Goal: Task Accomplishment & Management: Use online tool/utility

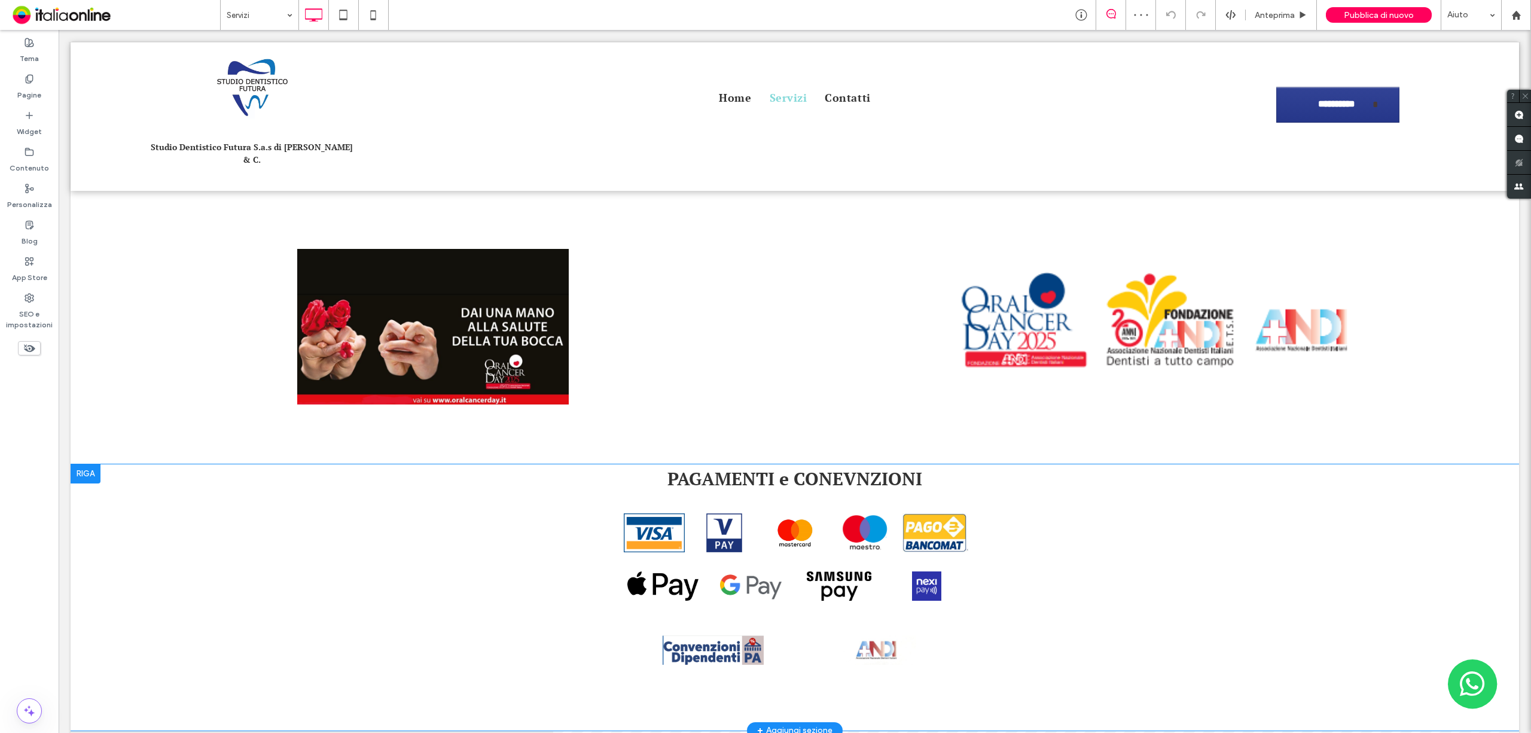
scroll to position [718, 0]
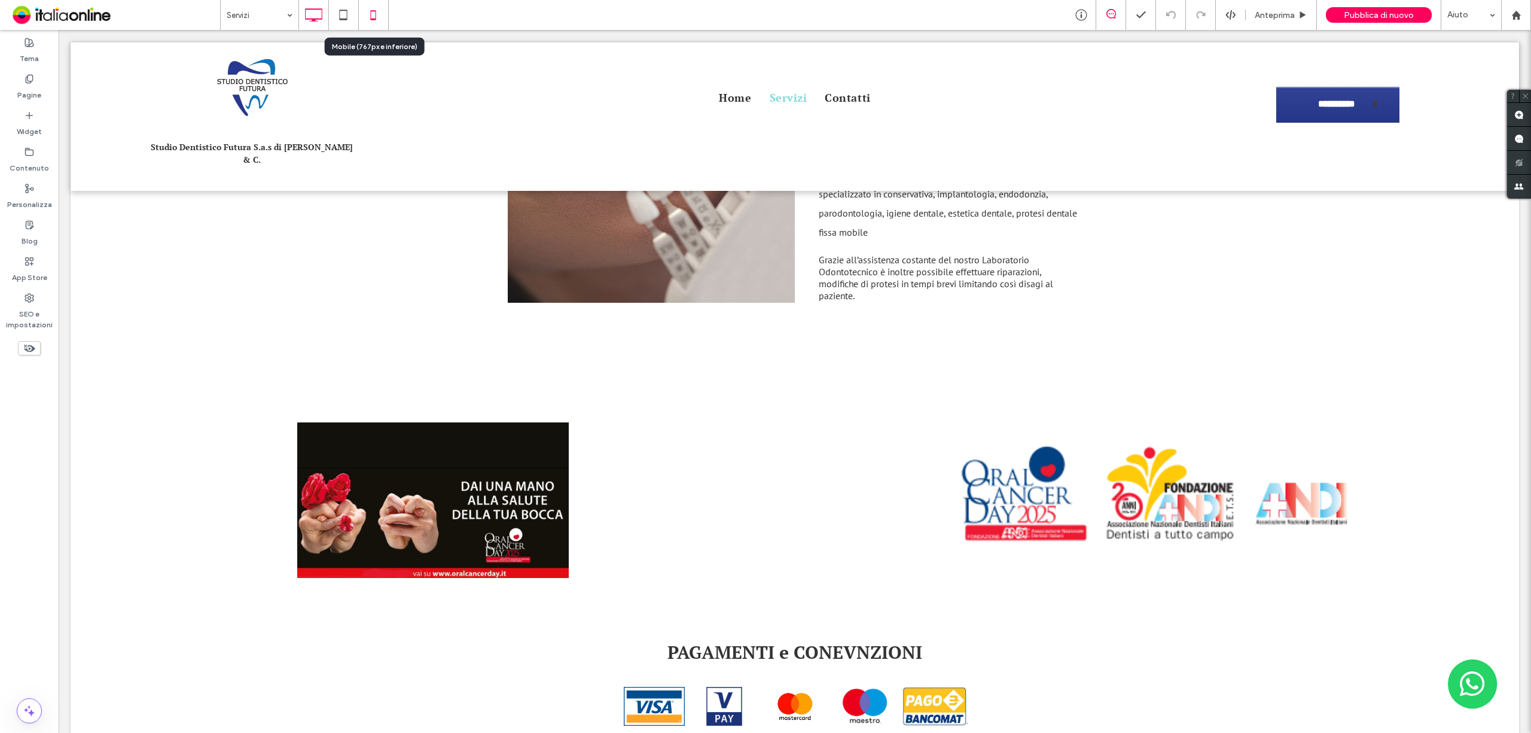
click at [372, 8] on icon at bounding box center [373, 15] width 24 height 24
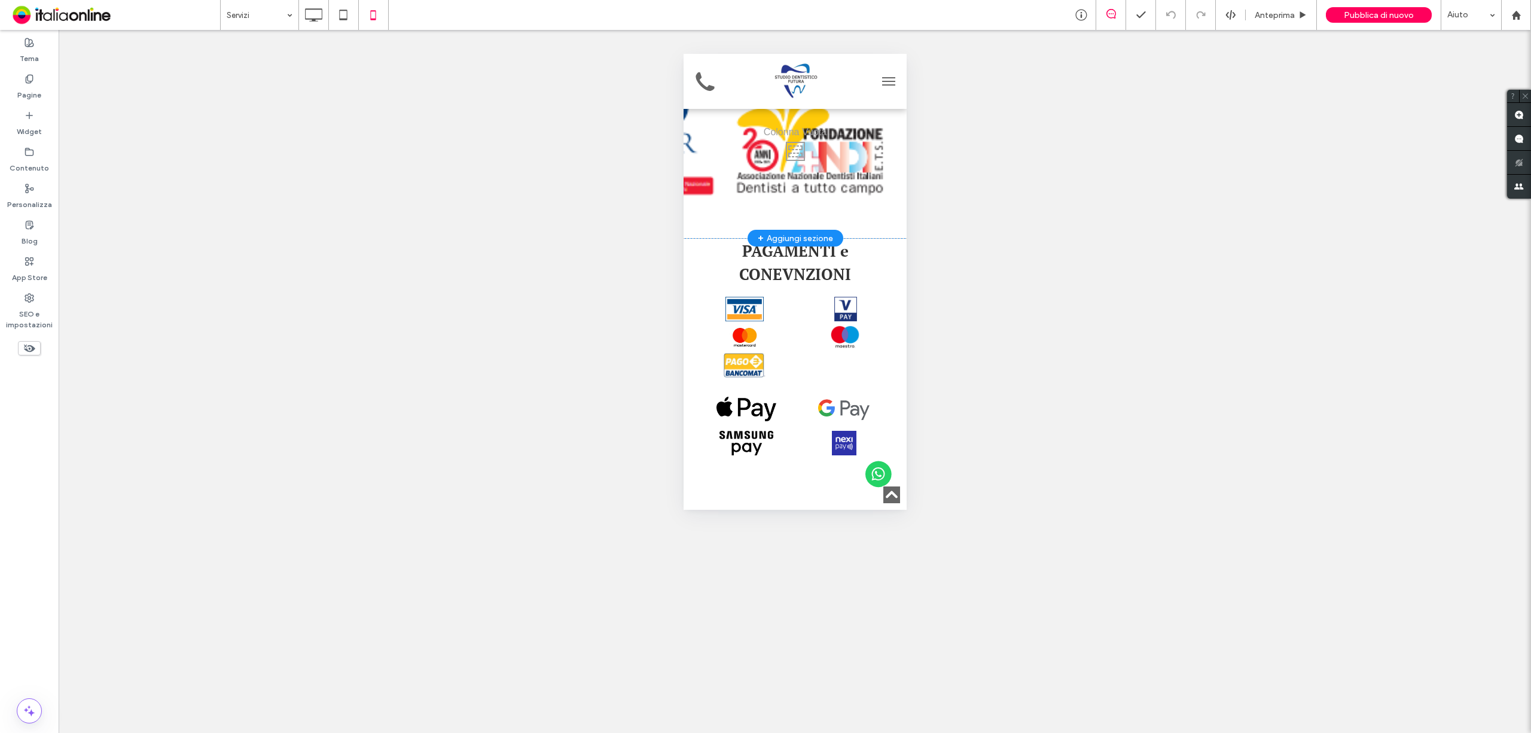
scroll to position [877, 0]
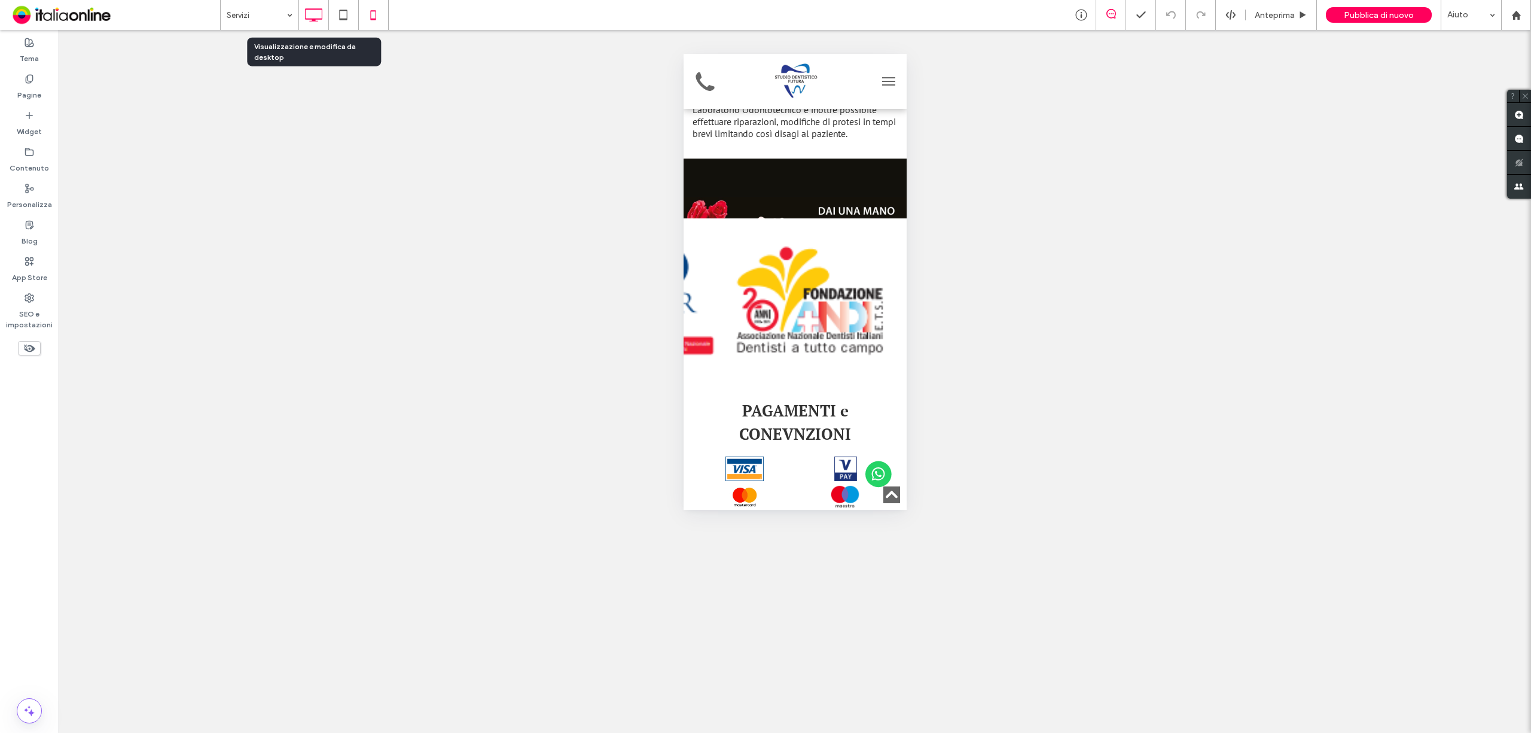
click at [300, 17] on div at bounding box center [313, 15] width 29 height 24
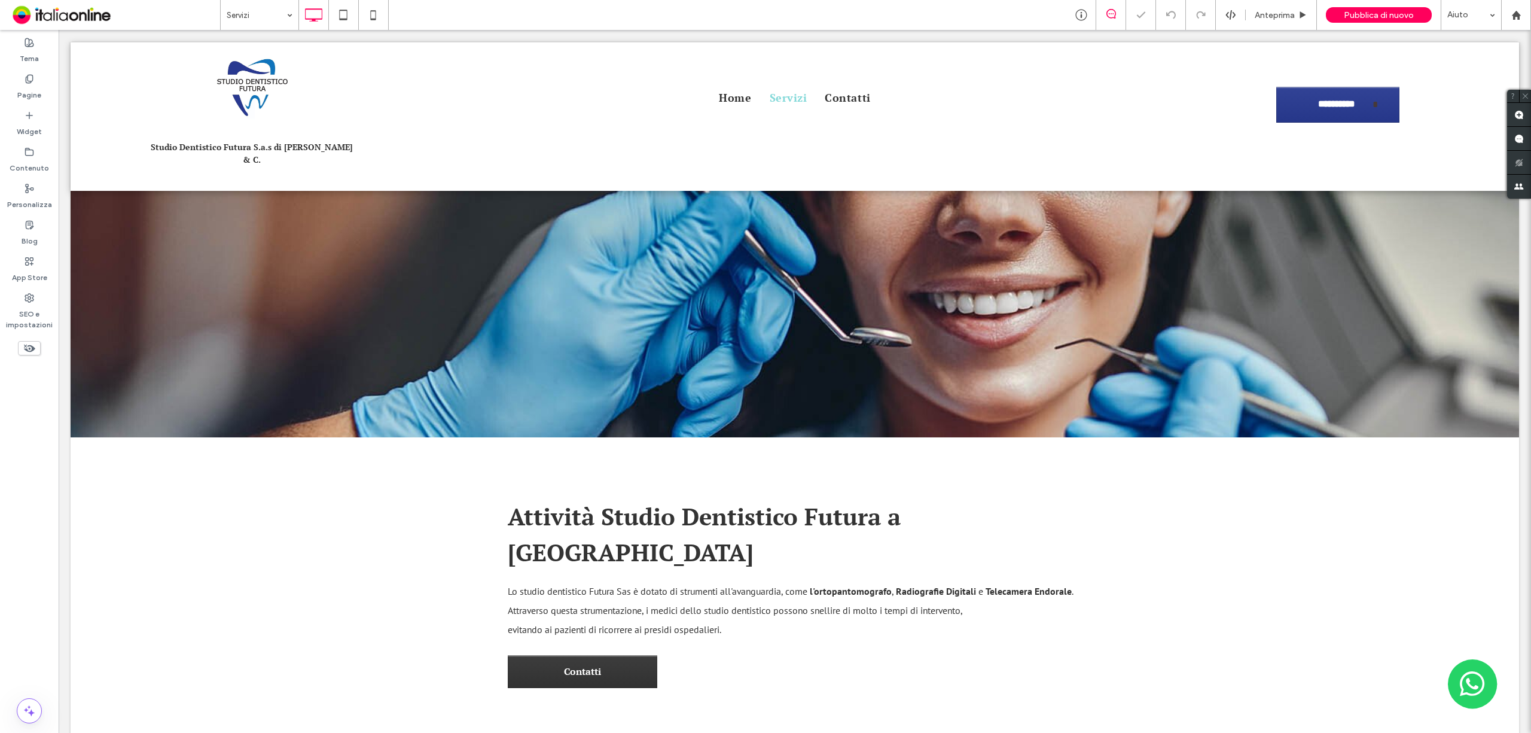
scroll to position [797, 0]
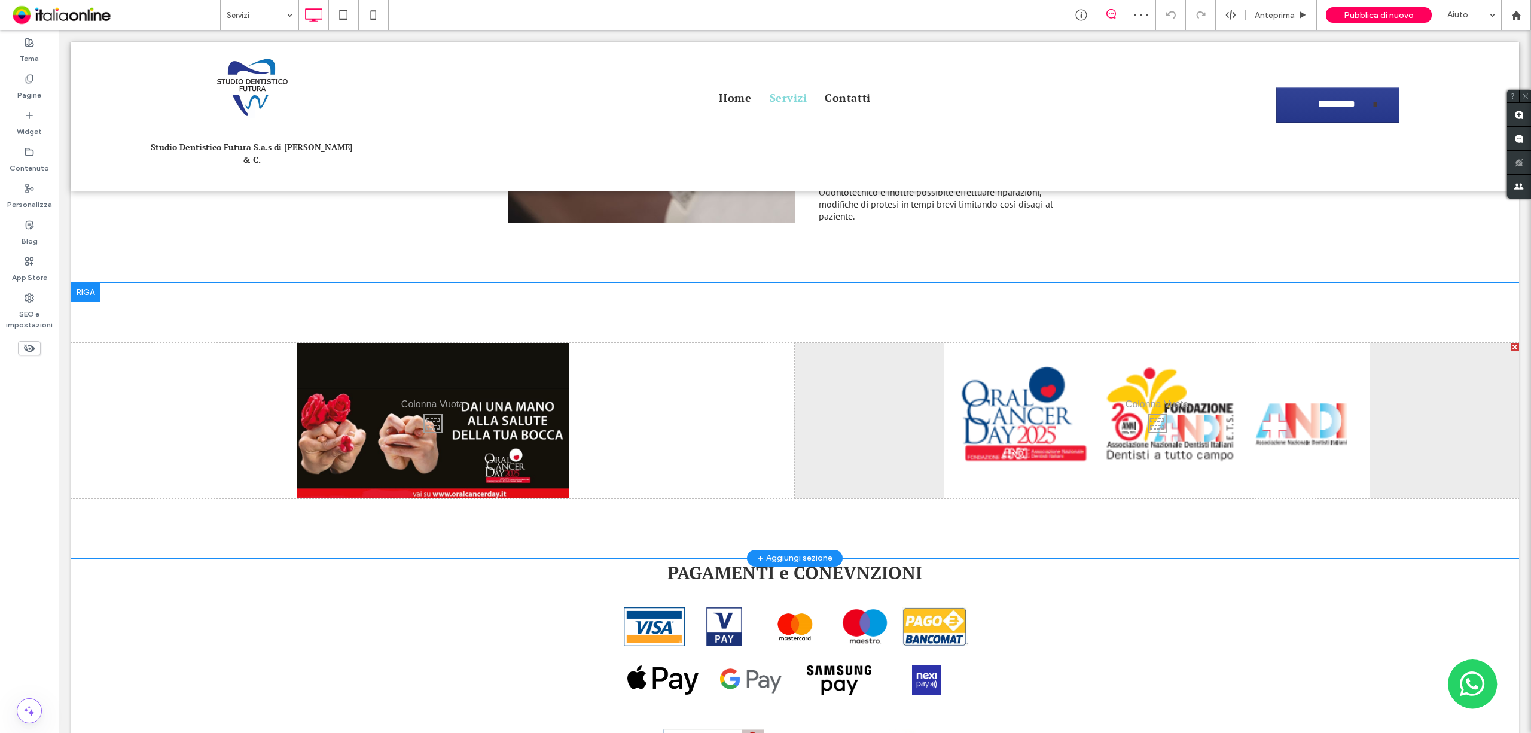
click at [1191, 372] on div "Click To Paste" at bounding box center [1157, 420] width 724 height 155
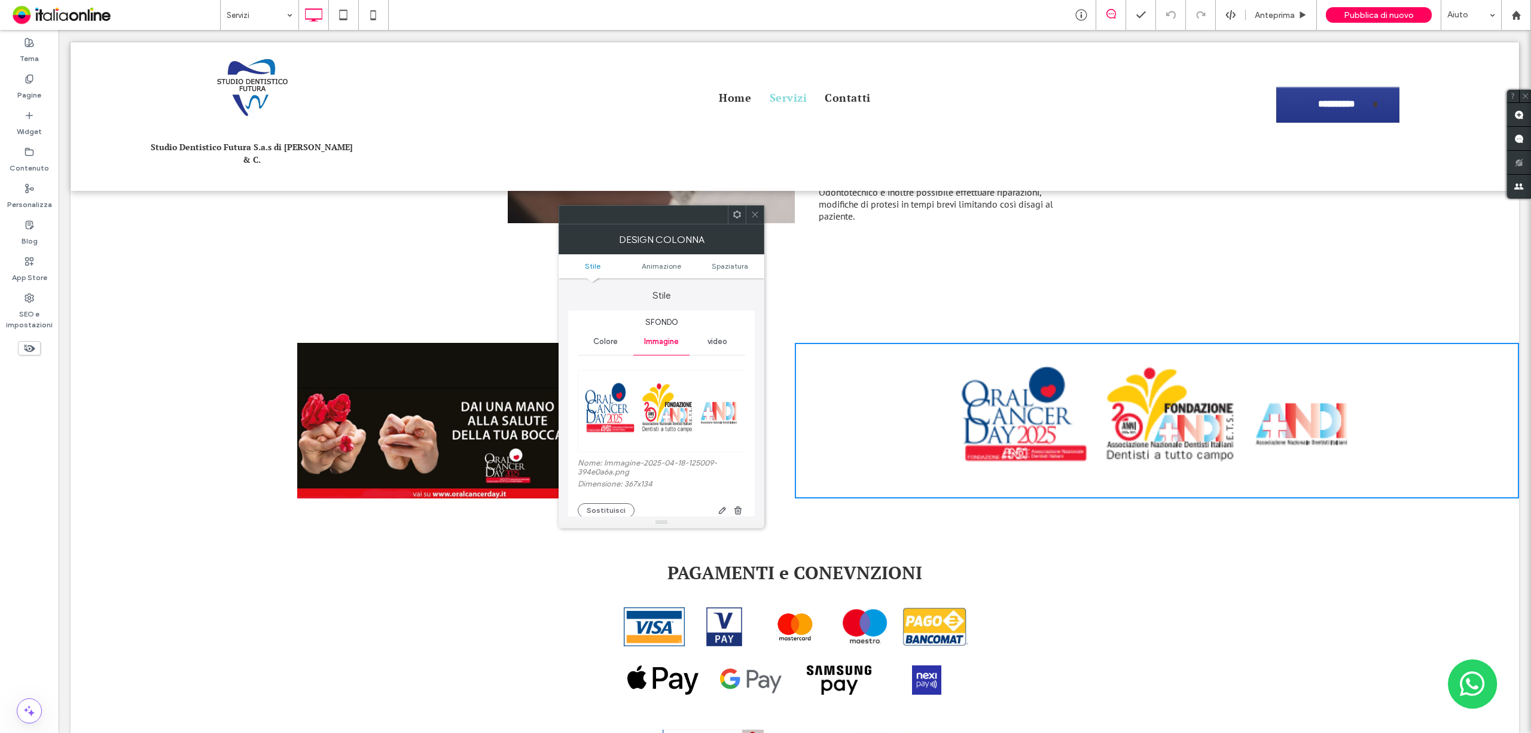
click at [755, 218] on icon at bounding box center [755, 214] width 9 height 9
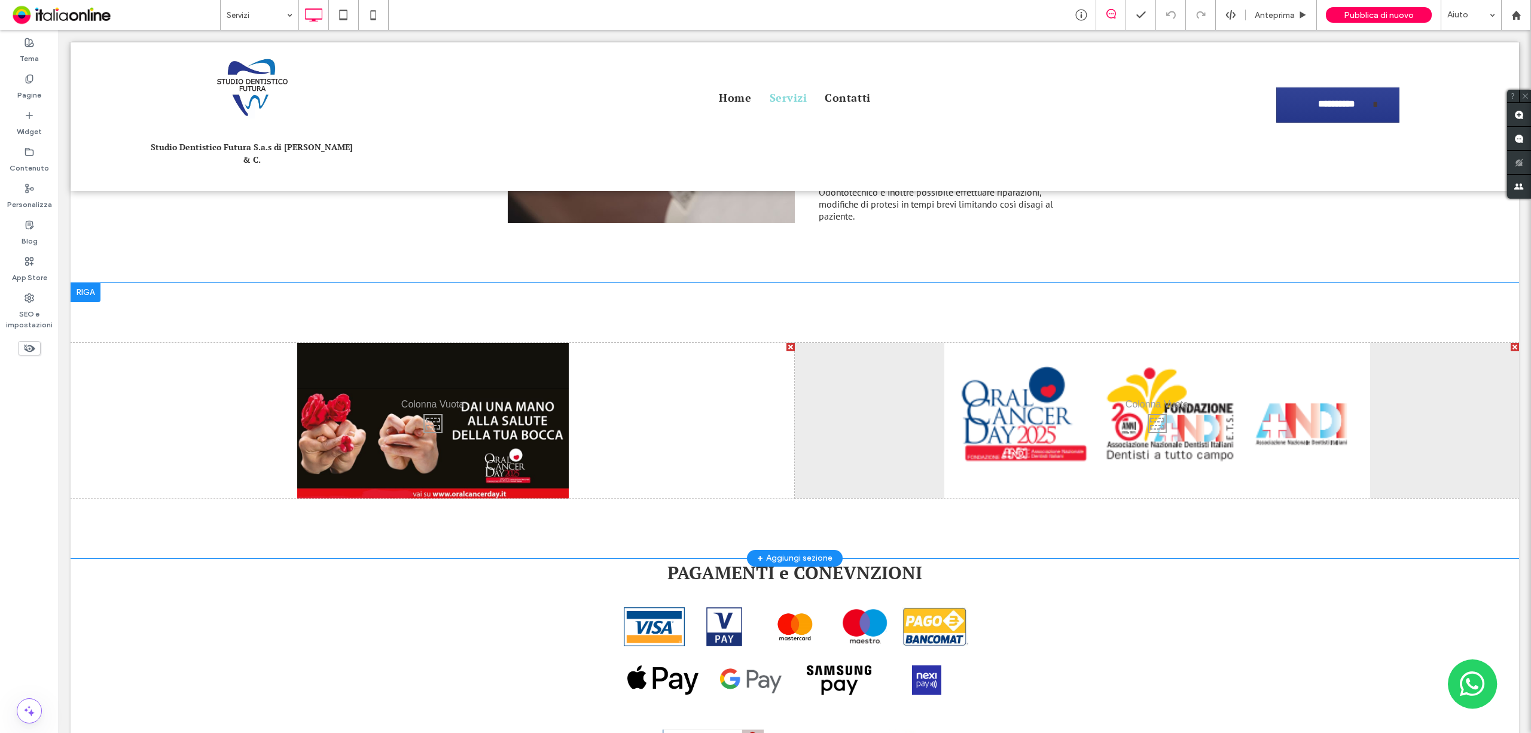
click at [517, 390] on div "Click To Paste" at bounding box center [433, 420] width 724 height 155
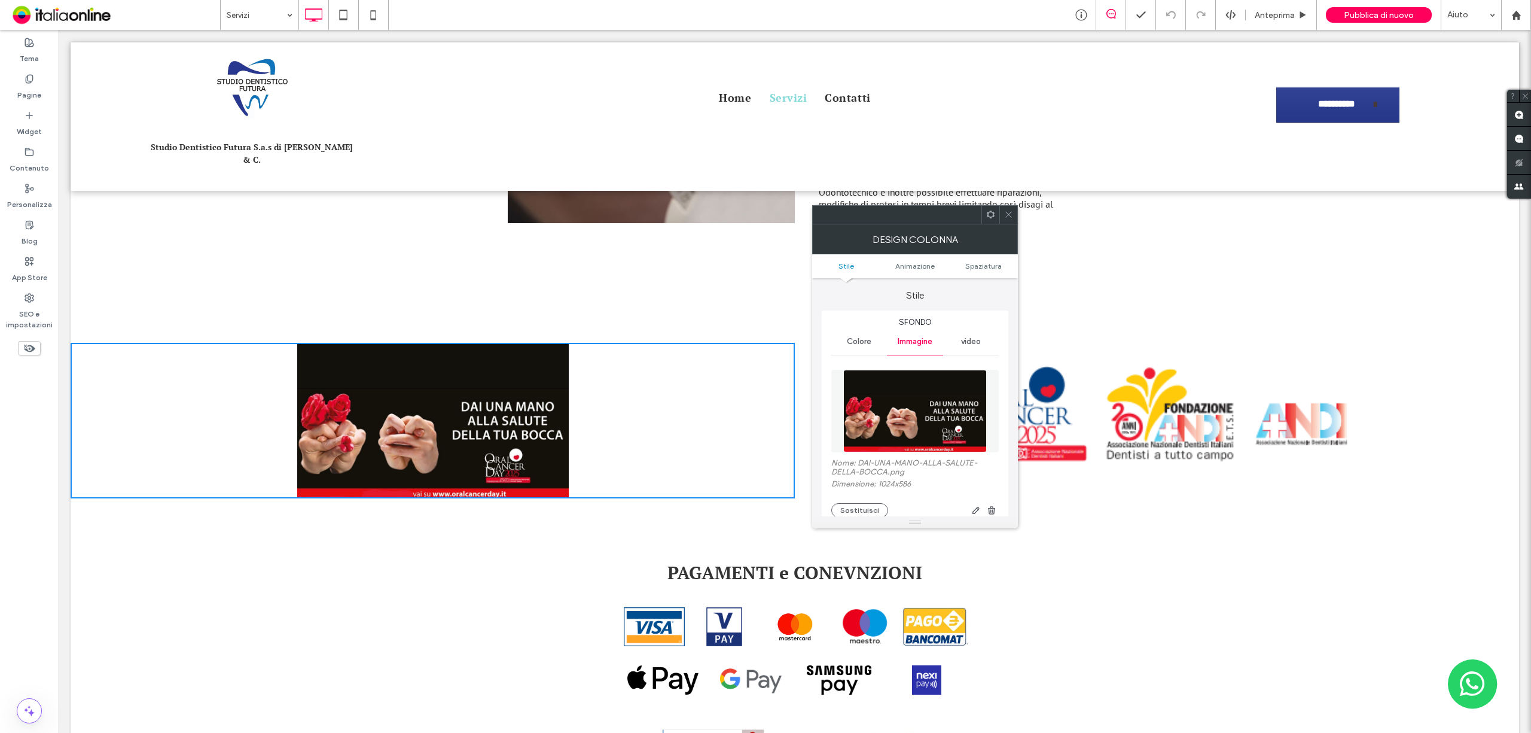
click at [1219, 374] on div "Click To Paste" at bounding box center [1157, 420] width 724 height 155
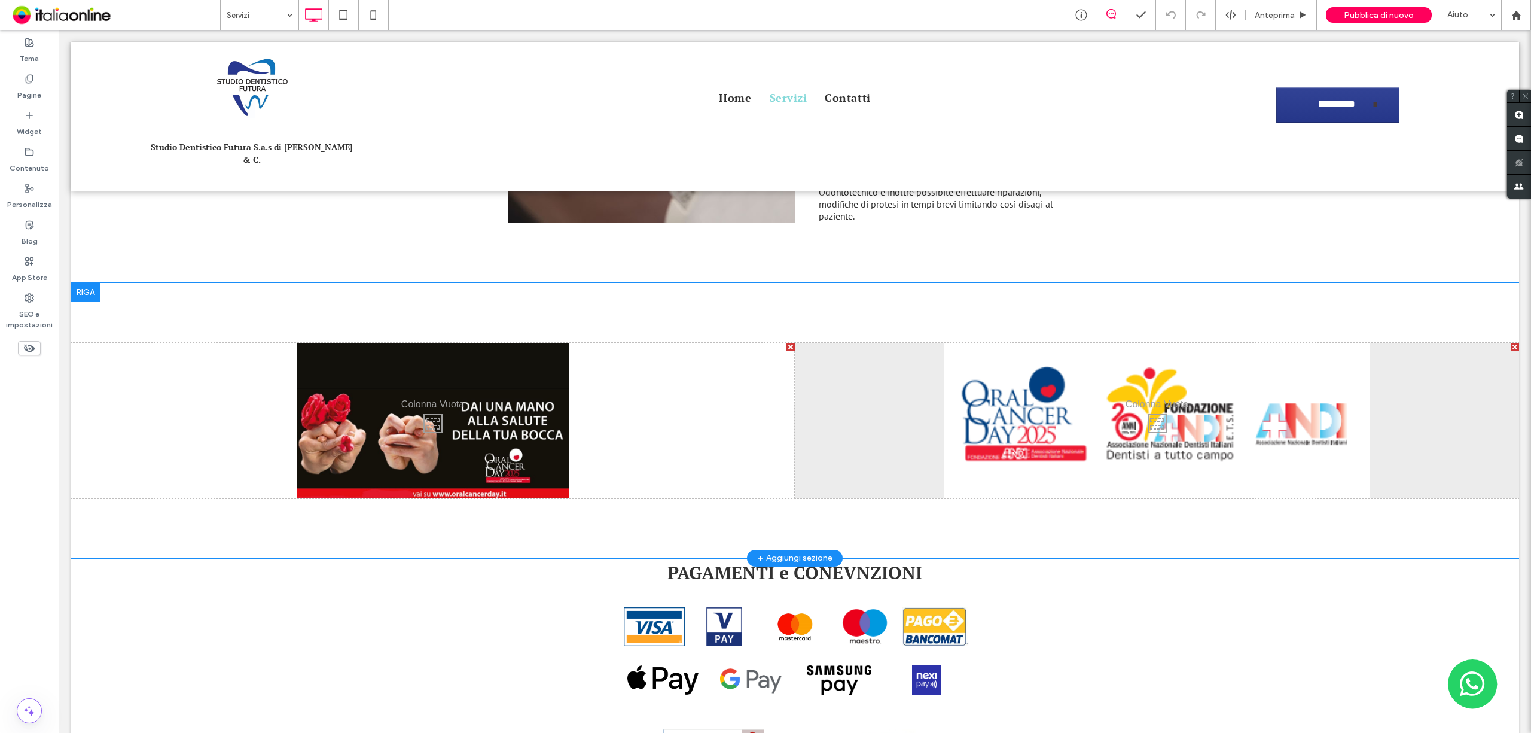
click at [1068, 391] on div "Click To Paste" at bounding box center [1157, 420] width 724 height 155
